Goal: Task Accomplishment & Management: Complete application form

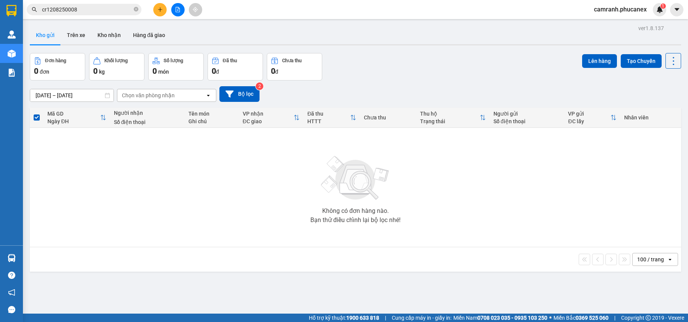
click at [163, 10] on button at bounding box center [159, 9] width 13 height 13
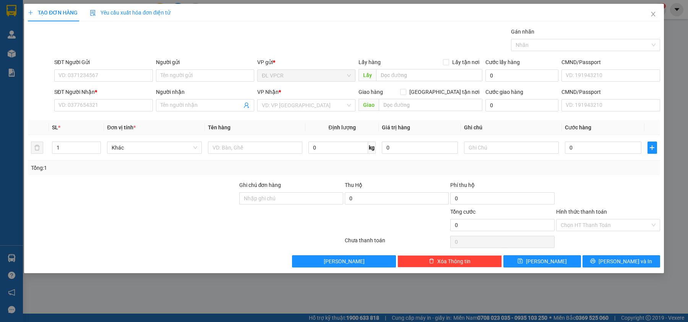
click at [106, 112] on div "SĐT Người Nhận * VD: 0377654321" at bounding box center [103, 101] width 98 height 27
click at [106, 109] on input "SĐT Người Nhận *" at bounding box center [103, 105] width 98 height 12
click at [106, 109] on input "0908448148" at bounding box center [103, 105] width 98 height 12
type input "0908448148"
click at [199, 108] on input "Người nhận" at bounding box center [200, 105] width 81 height 8
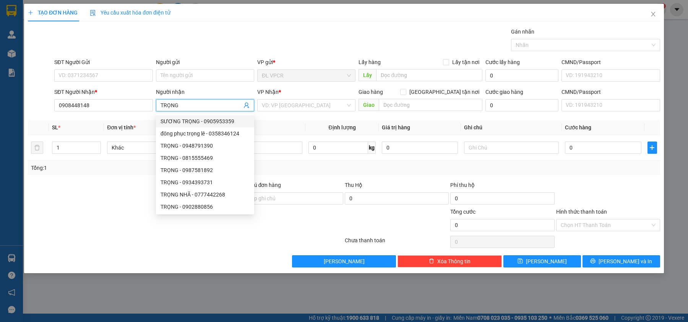
drag, startPoint x: 185, startPoint y: 107, endPoint x: 147, endPoint y: 115, distance: 38.4
click at [147, 115] on div "Transit Pickup Surcharge Ids Transit Deliver Surcharge Ids Transit Deliver Surc…" at bounding box center [344, 148] width 632 height 240
type input "TRỌNG"
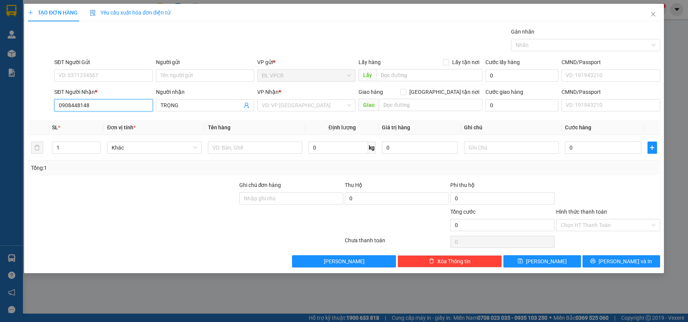
drag, startPoint x: 99, startPoint y: 107, endPoint x: 22, endPoint y: 110, distance: 77.2
click at [22, 110] on div "TẠO ĐƠN HÀNG Yêu cầu xuất hóa đơn điện tử Transit Pickup Surcharge Ids Transit …" at bounding box center [344, 161] width 688 height 322
click at [115, 78] on input "SĐT Người Gửi" at bounding box center [103, 76] width 98 height 12
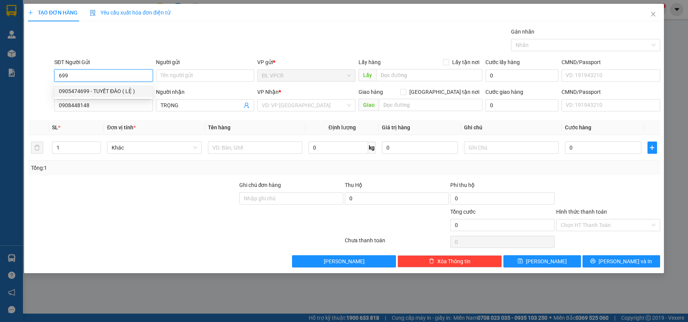
click at [124, 89] on div "0905474699 - TUYẾT ĐÀO ( LỆ )" at bounding box center [103, 91] width 89 height 8
type input "0905474699"
type input "TUYẾT ĐÀO ( LỆ )"
type input "0905474699"
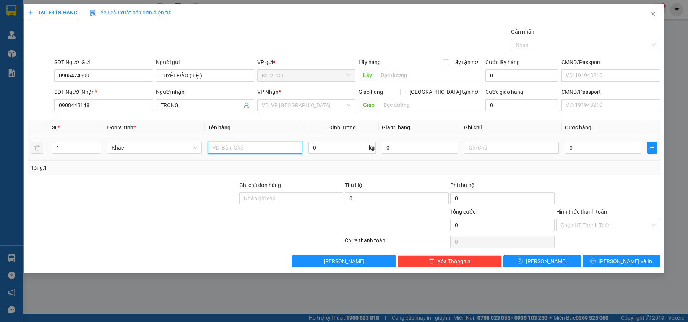
click at [254, 152] on input "text" at bounding box center [255, 148] width 95 height 12
type input "1 H"
click at [597, 157] on td "0" at bounding box center [602, 148] width 83 height 26
drag, startPoint x: 597, startPoint y: 157, endPoint x: 598, endPoint y: 153, distance: 4.6
click at [598, 156] on td "0" at bounding box center [602, 148] width 83 height 26
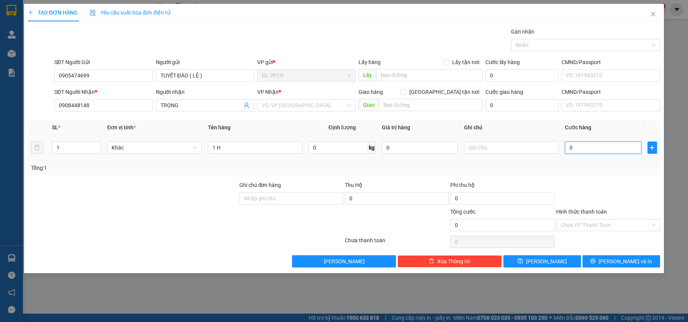
click at [598, 149] on input "0" at bounding box center [603, 148] width 76 height 12
type input "2"
type input "20"
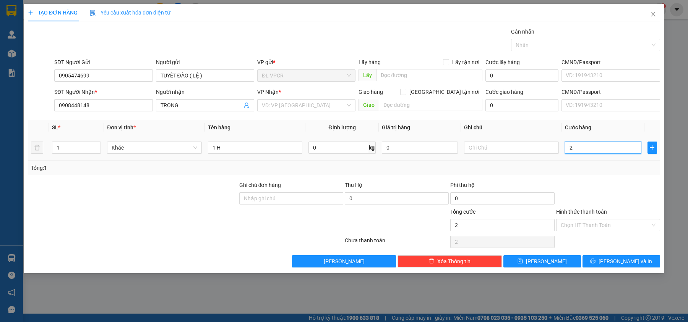
type input "20"
type input "20.000"
click at [591, 231] on input "Hình thức thanh toán" at bounding box center [604, 225] width 89 height 11
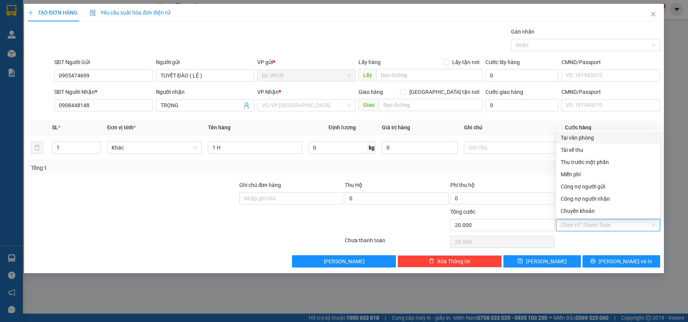
click at [580, 138] on div "Tại văn phòng" at bounding box center [607, 138] width 95 height 8
type input "0"
click at [581, 136] on div "Tại văn phòng" at bounding box center [607, 138] width 95 height 8
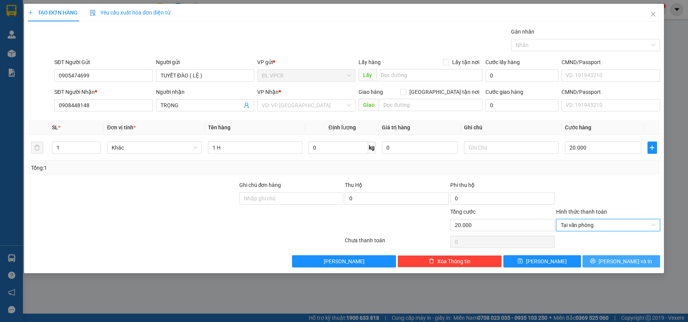
click at [621, 265] on span "[PERSON_NAME] và In" at bounding box center [624, 261] width 53 height 8
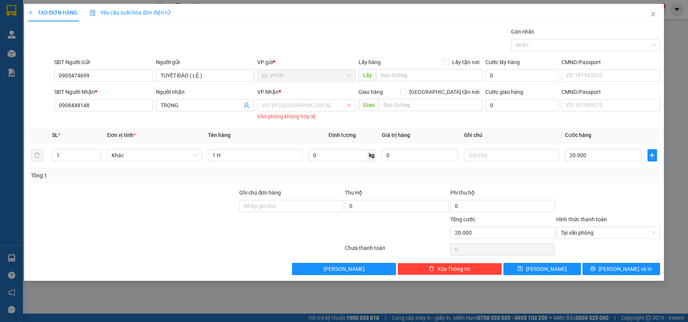
click at [293, 114] on div "Văn phòng không hợp lệ" at bounding box center [306, 116] width 98 height 9
click at [292, 112] on div "VD: VP Sài Gòn Văn phòng không hợp lệ" at bounding box center [306, 109] width 98 height 20
click at [292, 110] on input "search" at bounding box center [304, 105] width 84 height 11
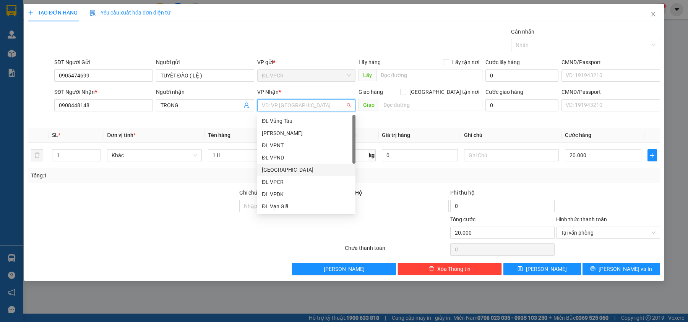
scroll to position [12, 0]
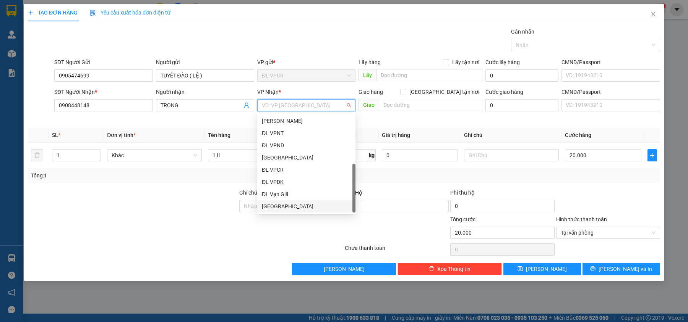
click at [295, 203] on div "[GEOGRAPHIC_DATA]" at bounding box center [306, 206] width 89 height 8
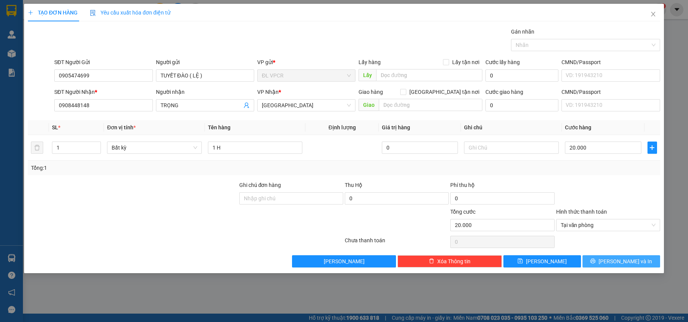
click at [613, 264] on button "[PERSON_NAME] và In" at bounding box center [621, 262] width 78 height 12
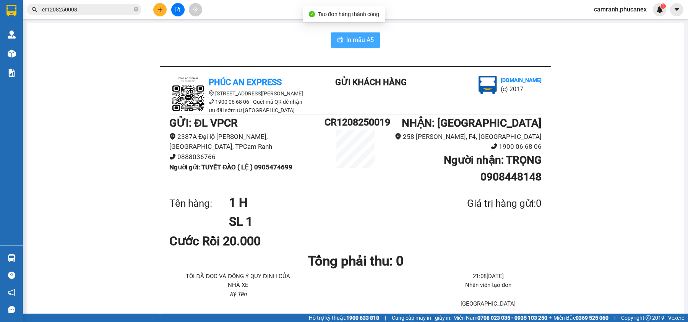
click at [354, 36] on span "In mẫu A5" at bounding box center [360, 40] width 28 height 10
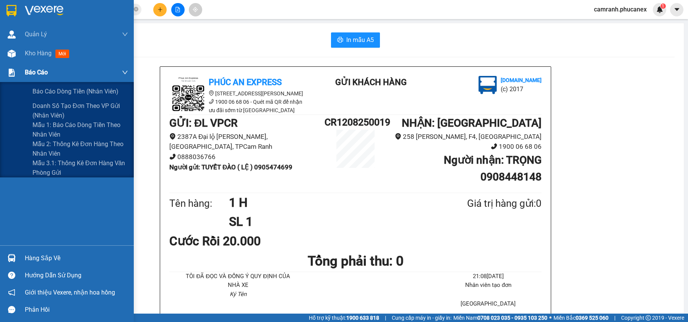
click at [5, 66] on div at bounding box center [11, 72] width 13 height 13
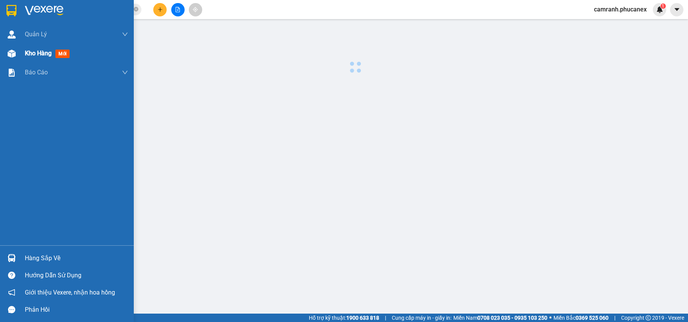
click at [9, 56] on img at bounding box center [12, 54] width 8 height 8
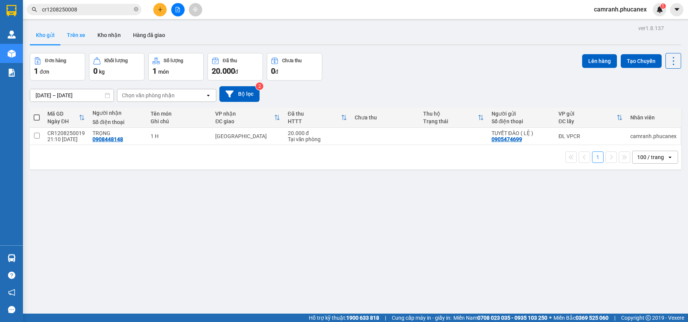
click at [87, 32] on button "Trên xe" at bounding box center [76, 35] width 31 height 18
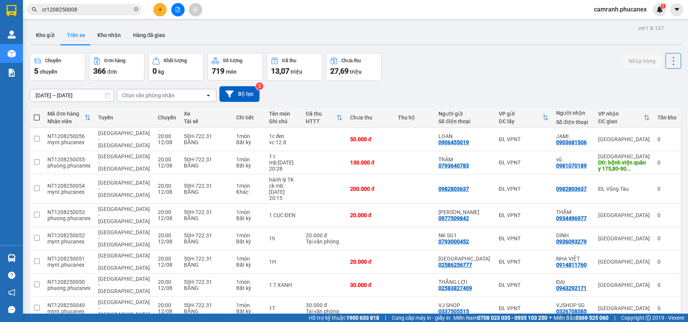
click at [81, 99] on div "ver 1.8.137 Kho gửi Trên xe Kho nhận Hàng đã giao Chuyến 5 chuyến Đơn hàng 366 …" at bounding box center [355, 209] width 657 height 372
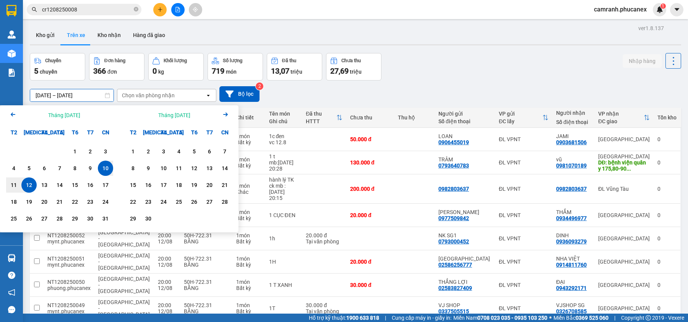
click at [28, 185] on div "12" at bounding box center [29, 185] width 11 height 9
type input "[DATE] – [DATE]"
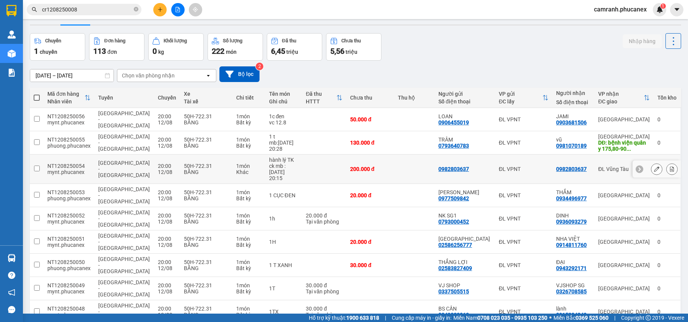
scroll to position [35, 0]
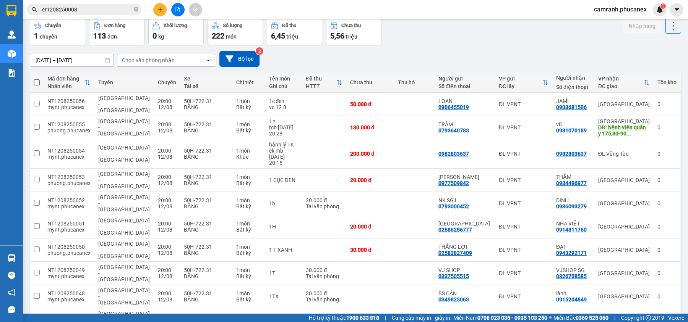
click at [634, 277] on span "100 / trang" at bounding box center [644, 275] width 28 height 8
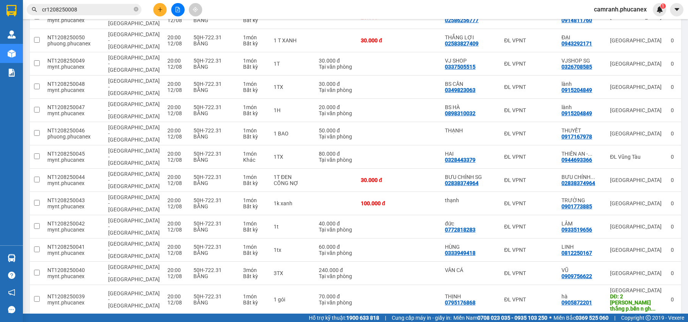
scroll to position [0, 0]
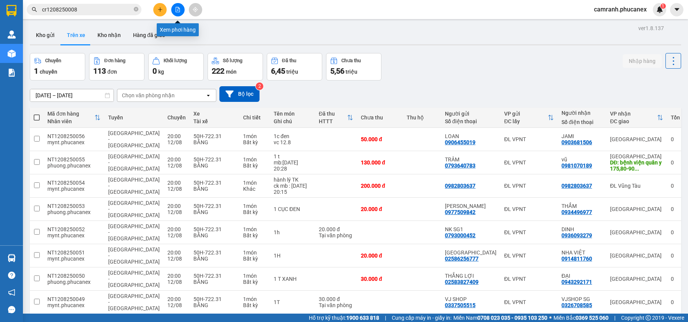
click at [173, 10] on button at bounding box center [177, 9] width 13 height 13
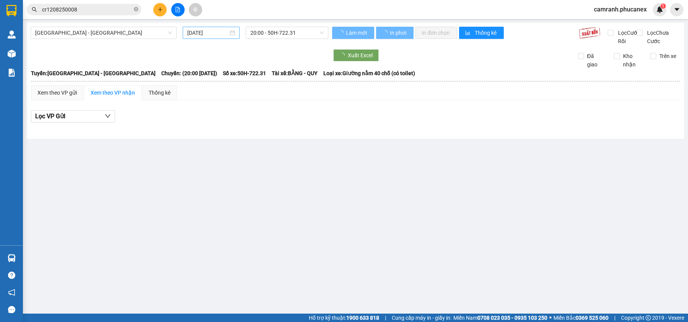
click at [199, 35] on input "[DATE]" at bounding box center [207, 33] width 41 height 8
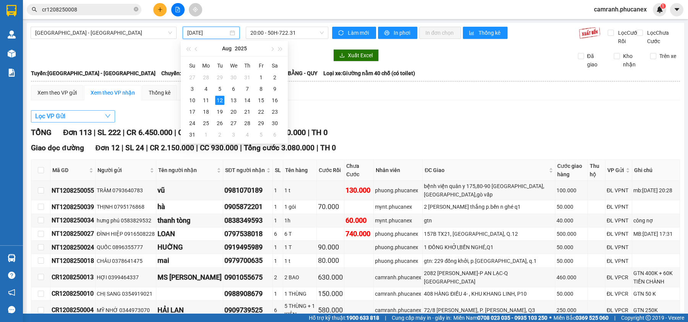
click at [59, 121] on span "Lọc VP Gửi" at bounding box center [50, 117] width 30 height 10
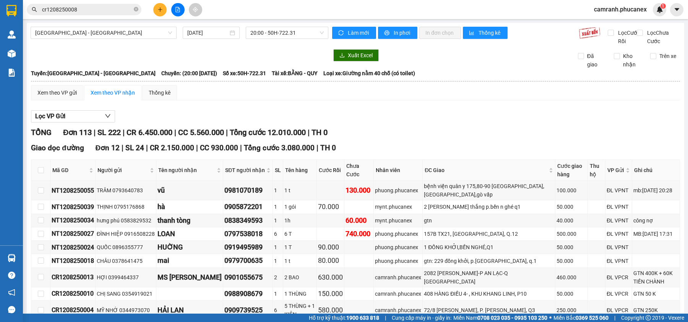
click at [65, 121] on span "Lọc VP Gửi" at bounding box center [50, 117] width 30 height 10
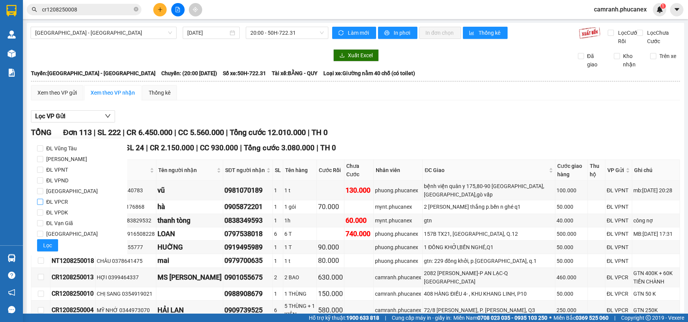
click at [57, 202] on span "ĐL VPCR" at bounding box center [57, 202] width 28 height 11
click at [43, 202] on input "ĐL VPCR" at bounding box center [40, 202] width 6 height 6
checkbox input "true"
click at [43, 246] on span "Lọc" at bounding box center [47, 245] width 9 height 8
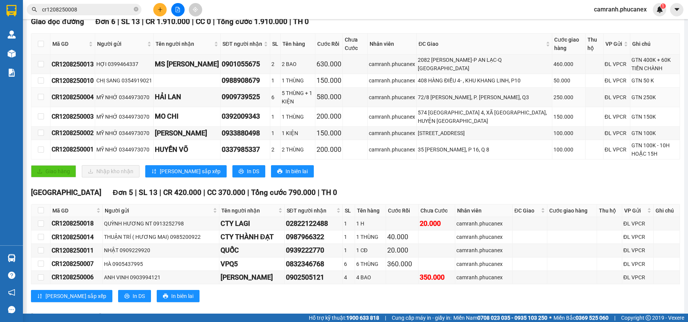
scroll to position [157, 0]
